Goal: Obtain resource: Download file/media

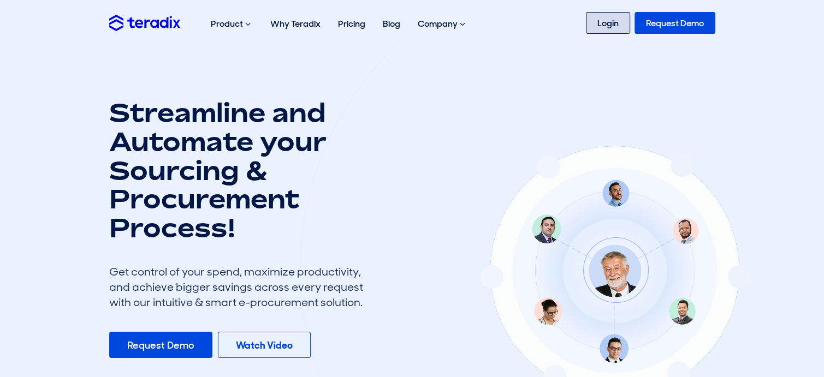
click at [599, 25] on link "Login" at bounding box center [608, 23] width 44 height 22
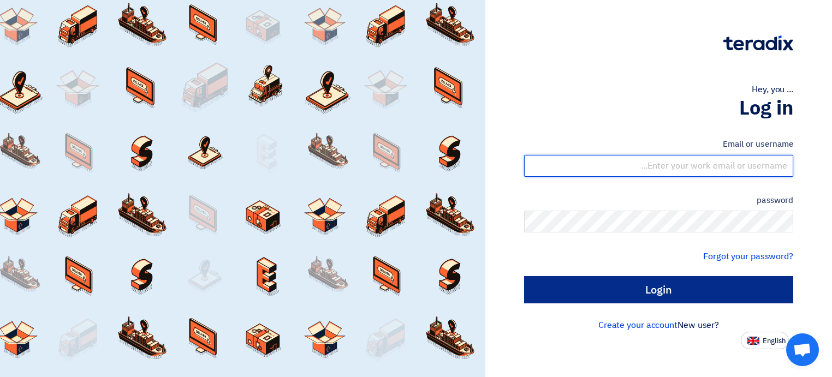
type input "syedmazhar255@gmail.com"
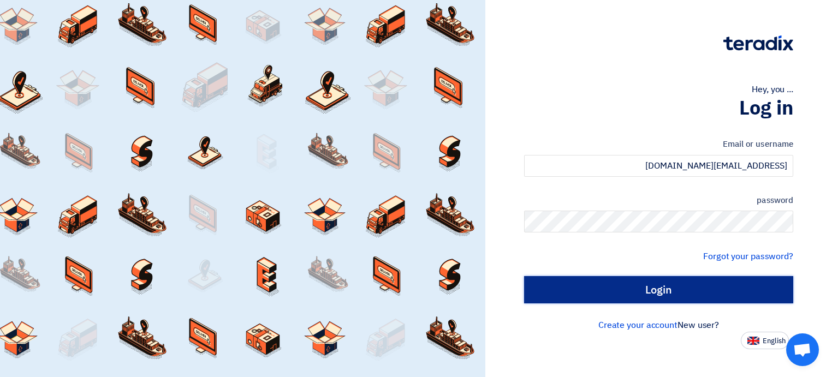
click at [663, 292] on input "Login" at bounding box center [658, 289] width 269 height 27
type input "Sign in"
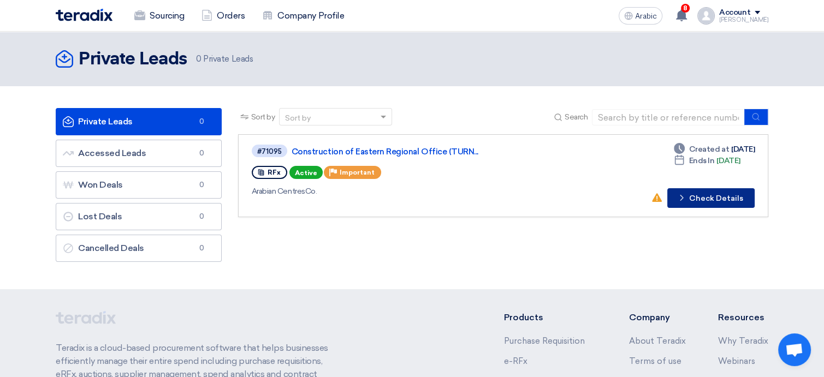
click at [705, 198] on font "Check Details" at bounding box center [716, 198] width 54 height 9
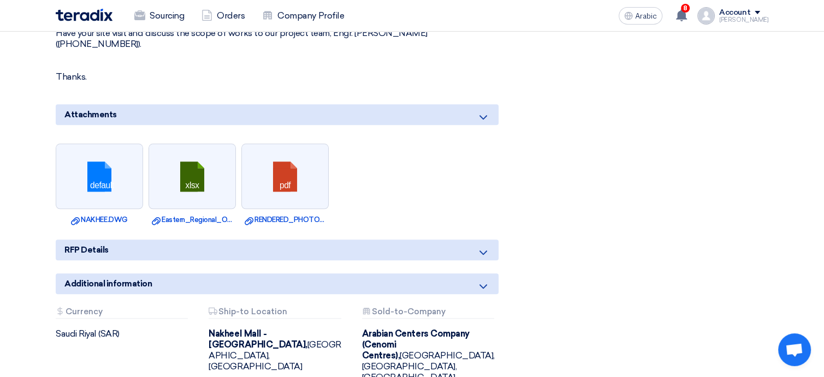
scroll to position [1092, 0]
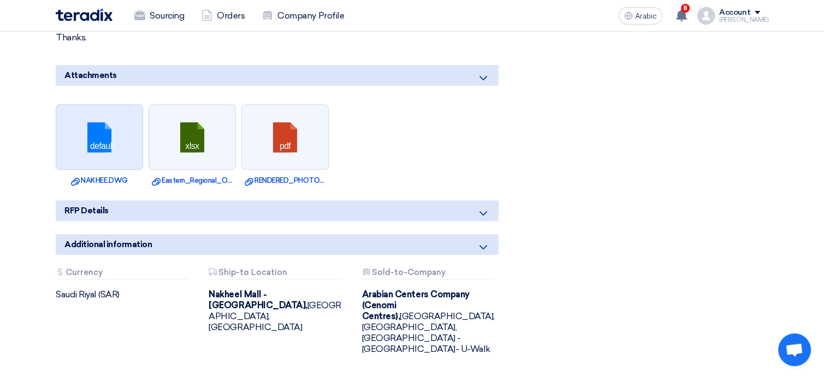
click at [118, 133] on link at bounding box center [99, 138] width 87 height 66
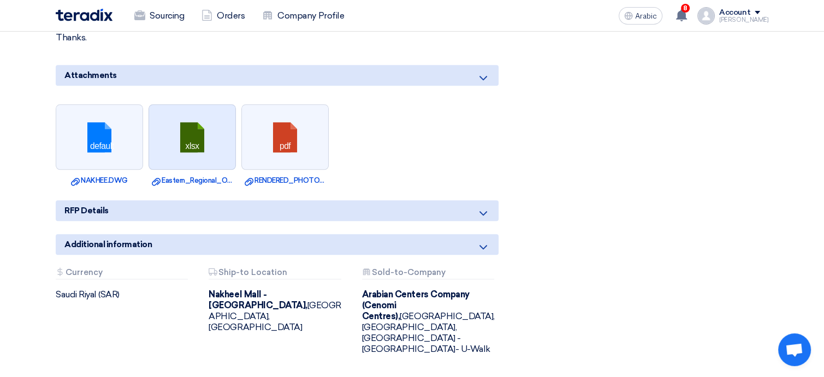
click at [199, 144] on link at bounding box center [192, 138] width 87 height 66
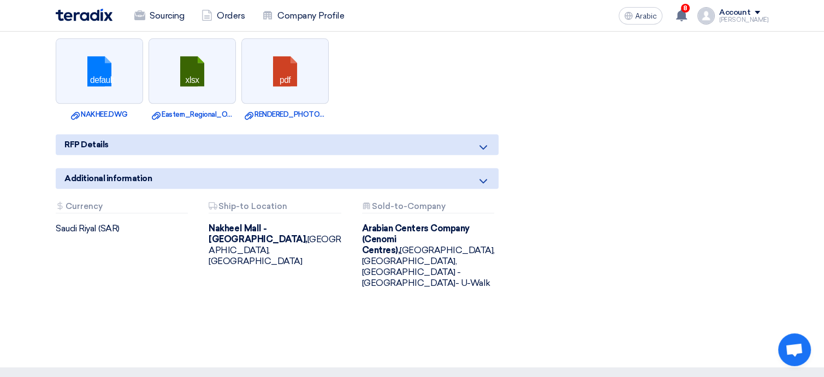
scroll to position [1037, 0]
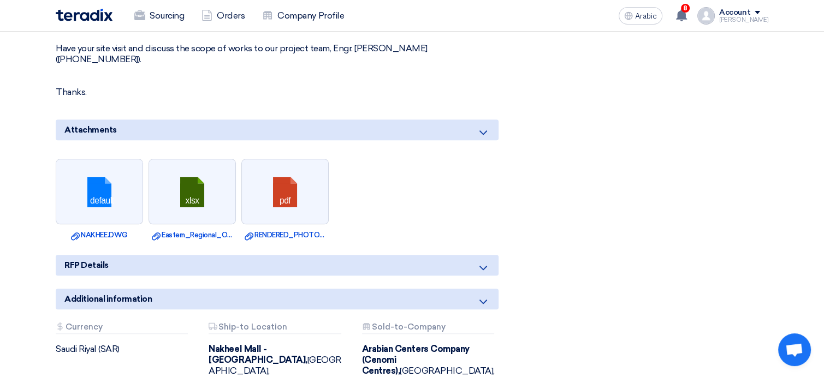
drag, startPoint x: 114, startPoint y: 195, endPoint x: 478, endPoint y: 196, distance: 364.1
click at [478, 196] on ul "default Download file NAKHEE.DWG xlsx Download file Eastern_Regional_Office_BOQ…" at bounding box center [277, 199] width 443 height 93
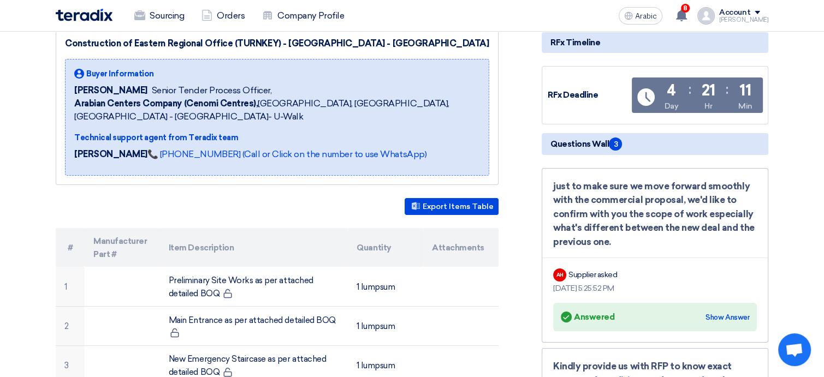
scroll to position [0, 0]
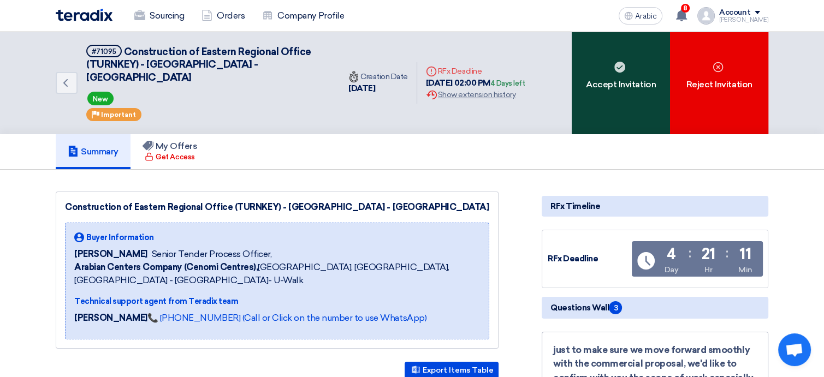
click at [615, 79] on font "Accept Invitation" at bounding box center [621, 84] width 70 height 10
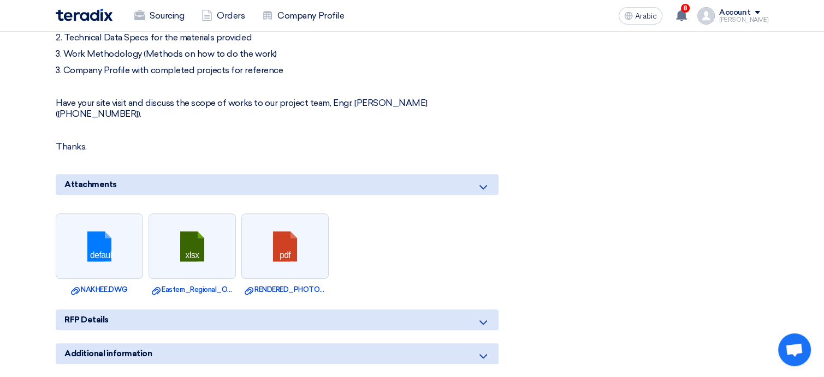
scroll to position [1092, 0]
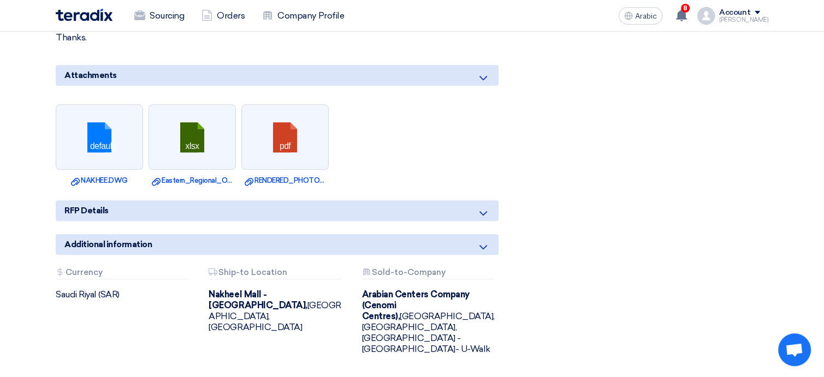
drag, startPoint x: 102, startPoint y: 145, endPoint x: 233, endPoint y: 186, distance: 137.4
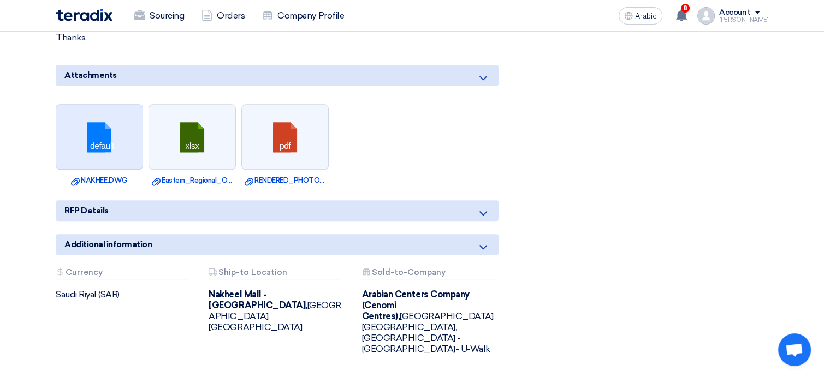
click at [97, 148] on link at bounding box center [99, 138] width 87 height 66
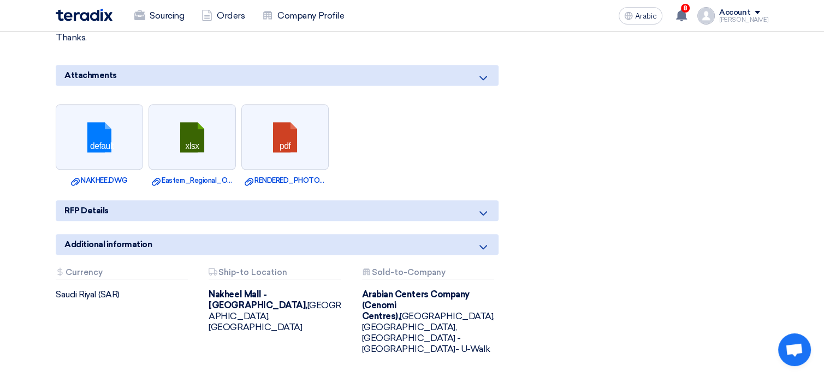
drag, startPoint x: 190, startPoint y: 159, endPoint x: 417, endPoint y: 157, distance: 226.6
click at [417, 157] on ul "default Download file NAKHEE.DWG xlsx Download file Eastern_Regional_Office_BOQ…" at bounding box center [277, 145] width 443 height 93
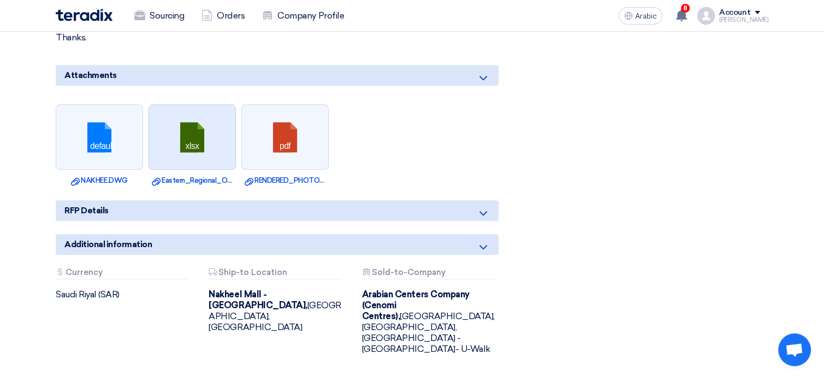
click at [201, 147] on link at bounding box center [192, 138] width 87 height 66
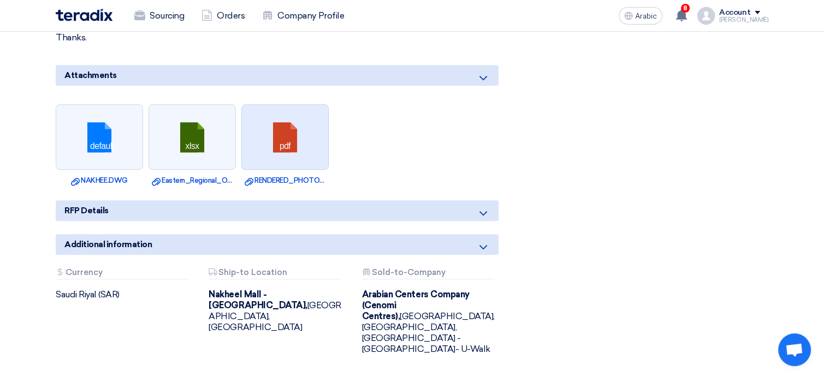
click at [283, 146] on link at bounding box center [285, 138] width 87 height 66
